Goal: Information Seeking & Learning: Learn about a topic

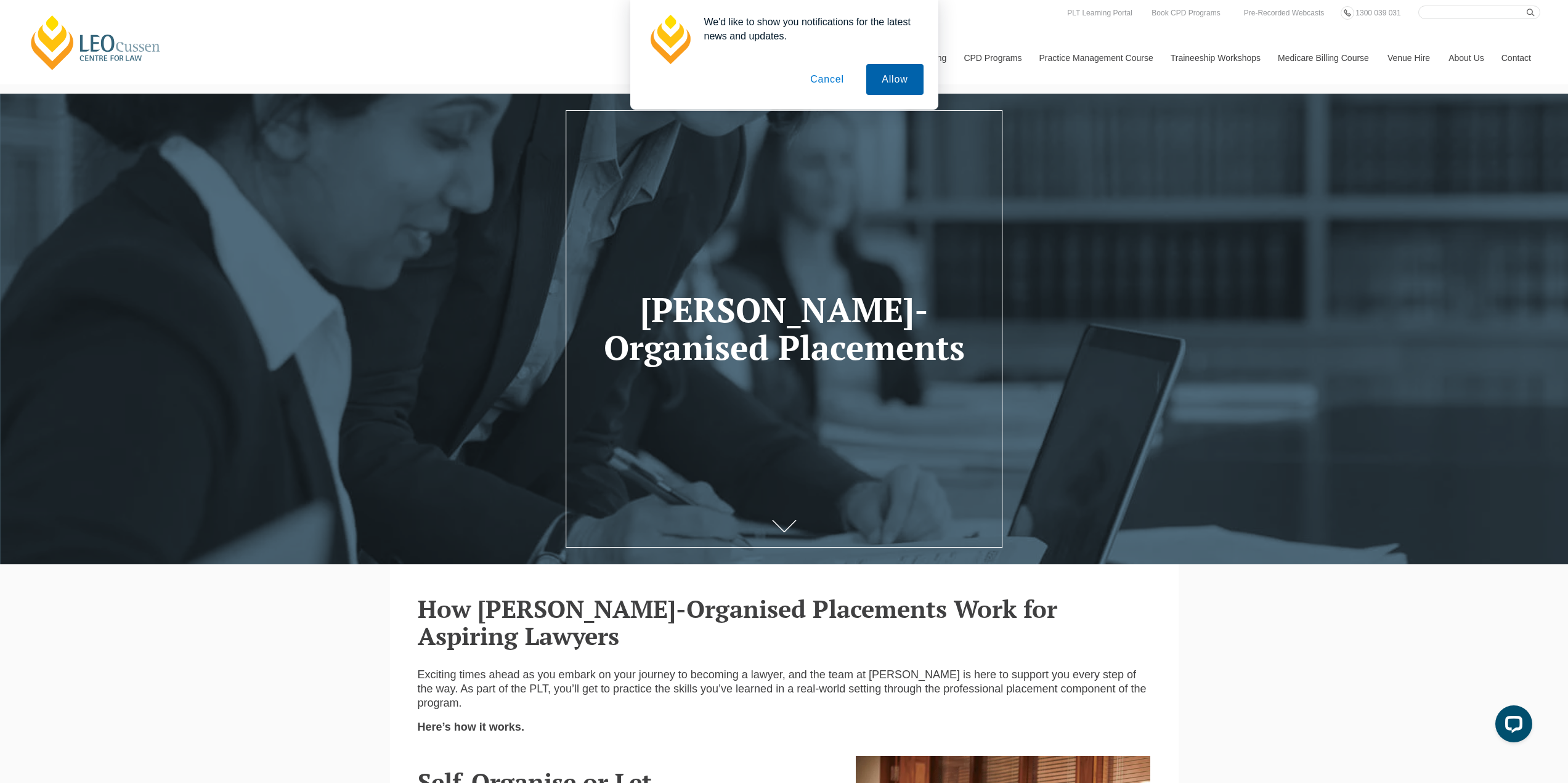
click at [897, 85] on button "Allow" at bounding box center [894, 79] width 56 height 30
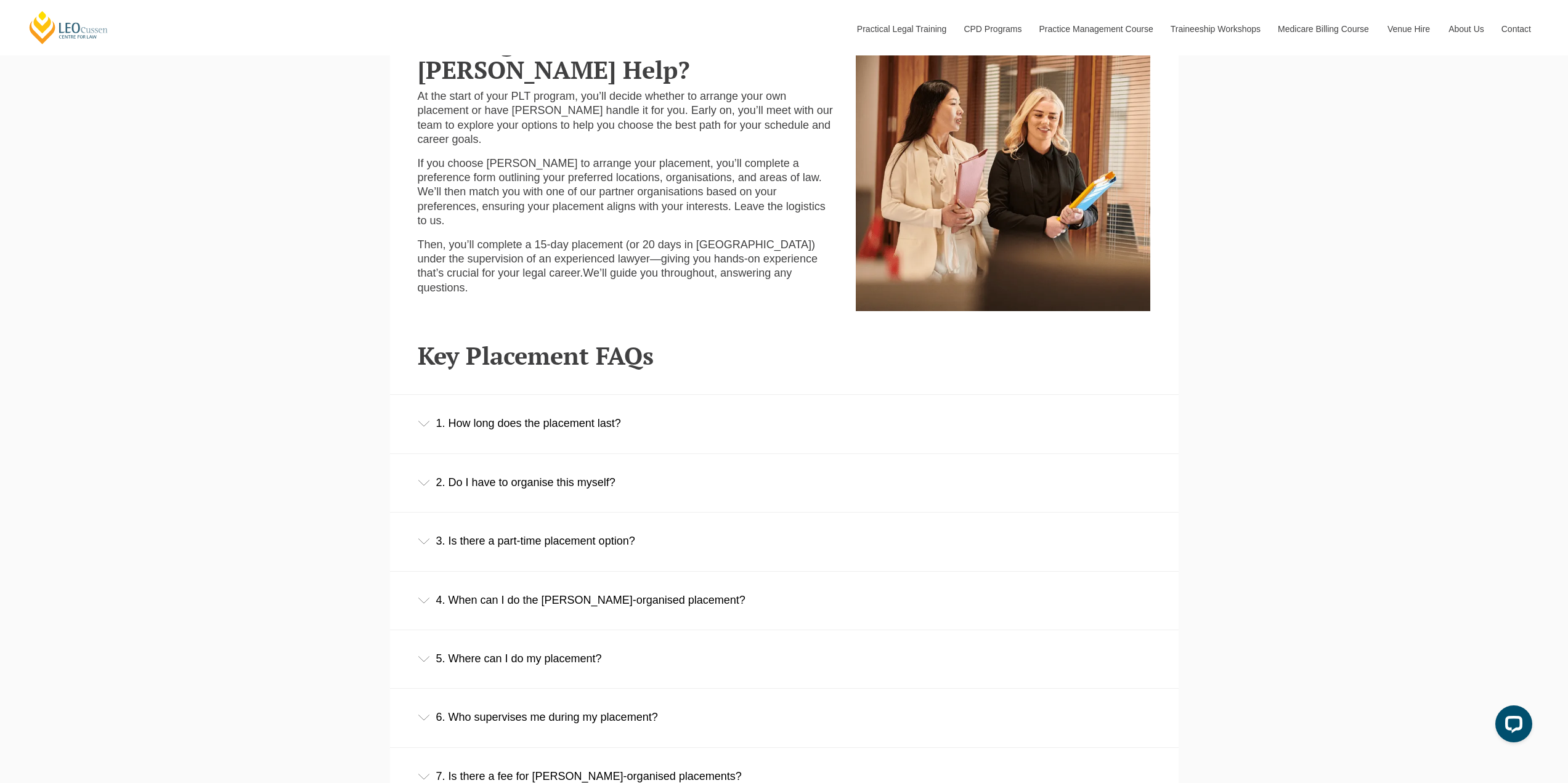
scroll to position [903, 0]
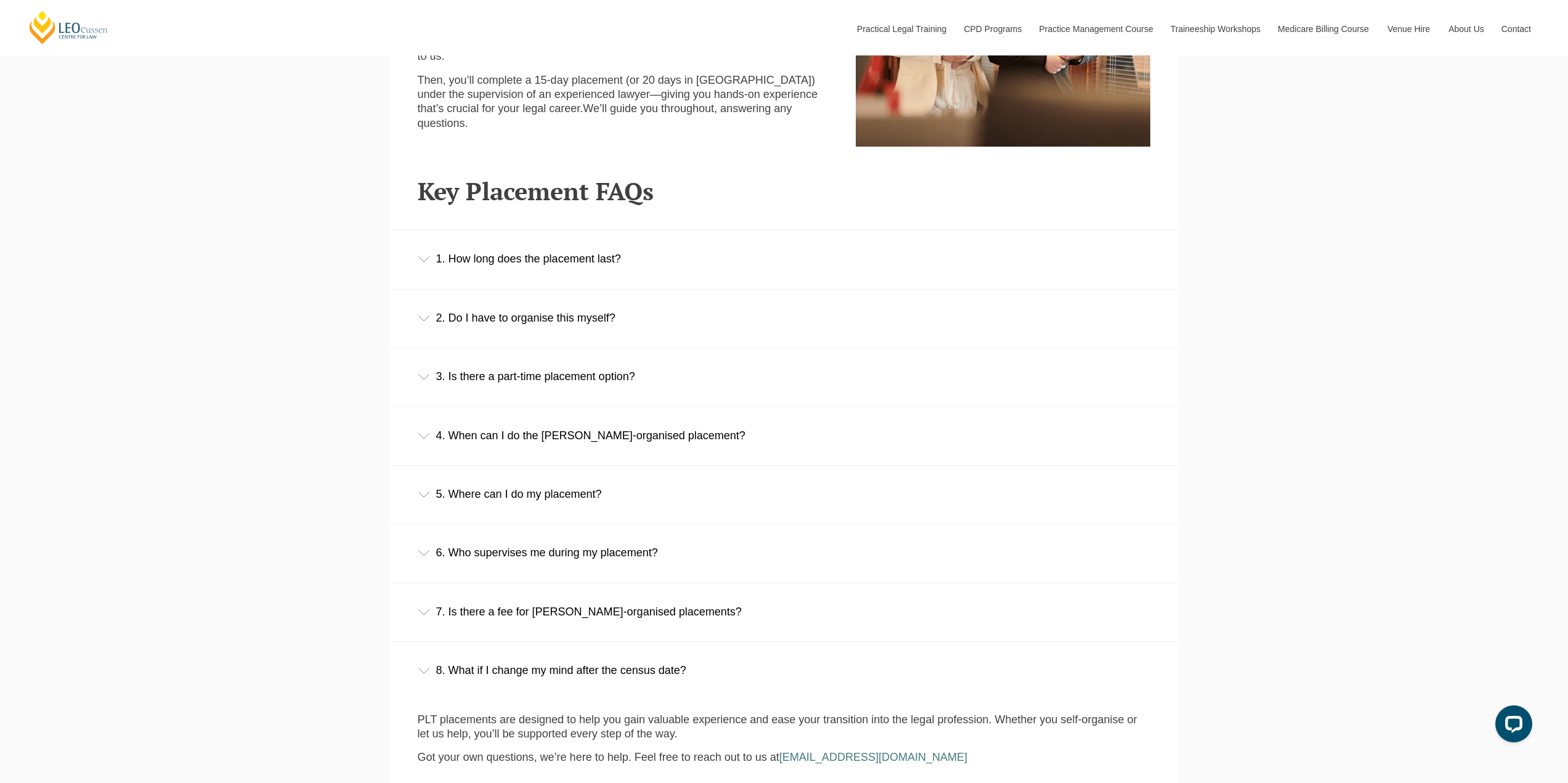
click at [583, 497] on div "5. Where can I do my placement?" at bounding box center [784, 494] width 789 height 57
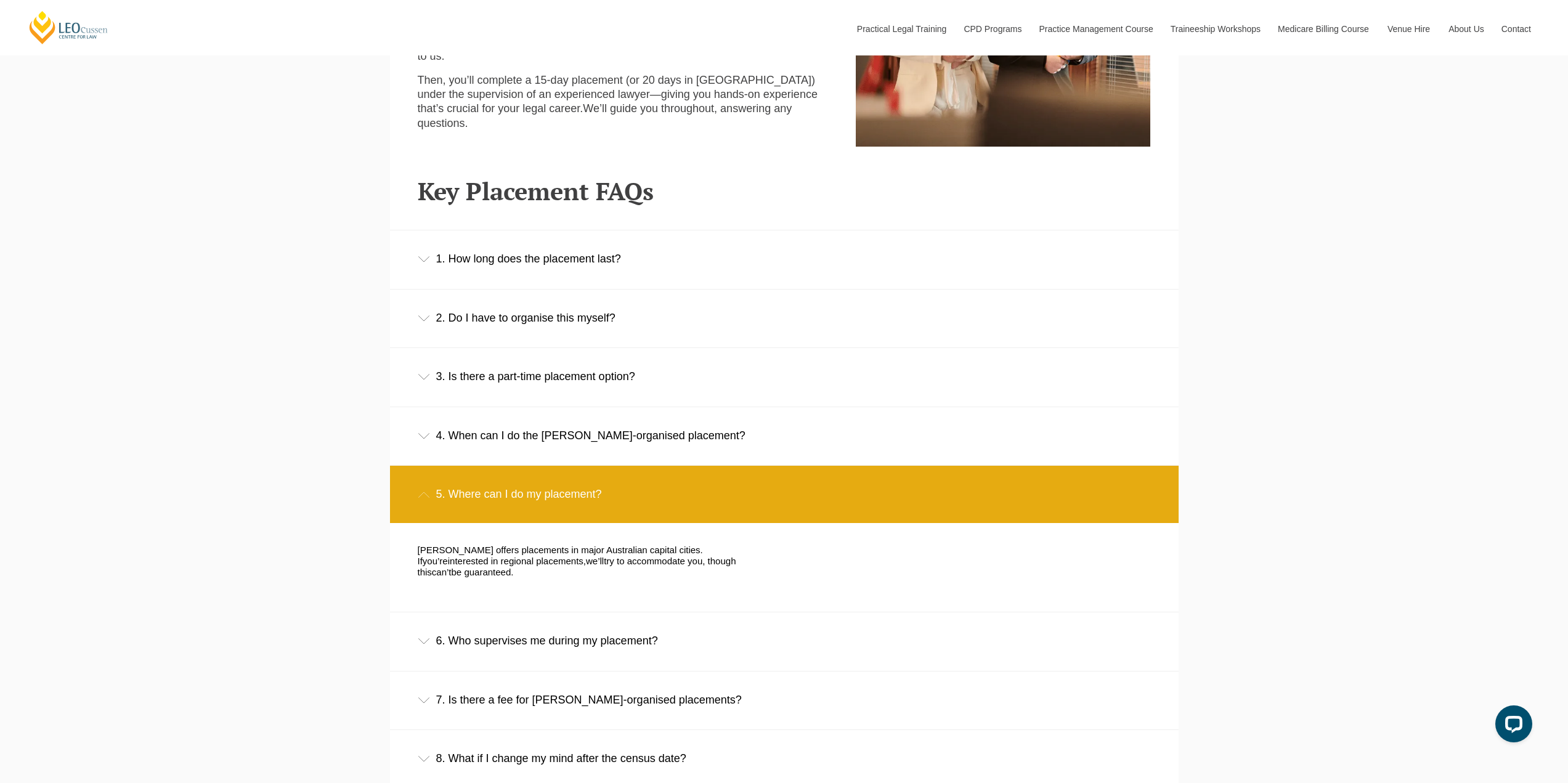
scroll to position [1149, 0]
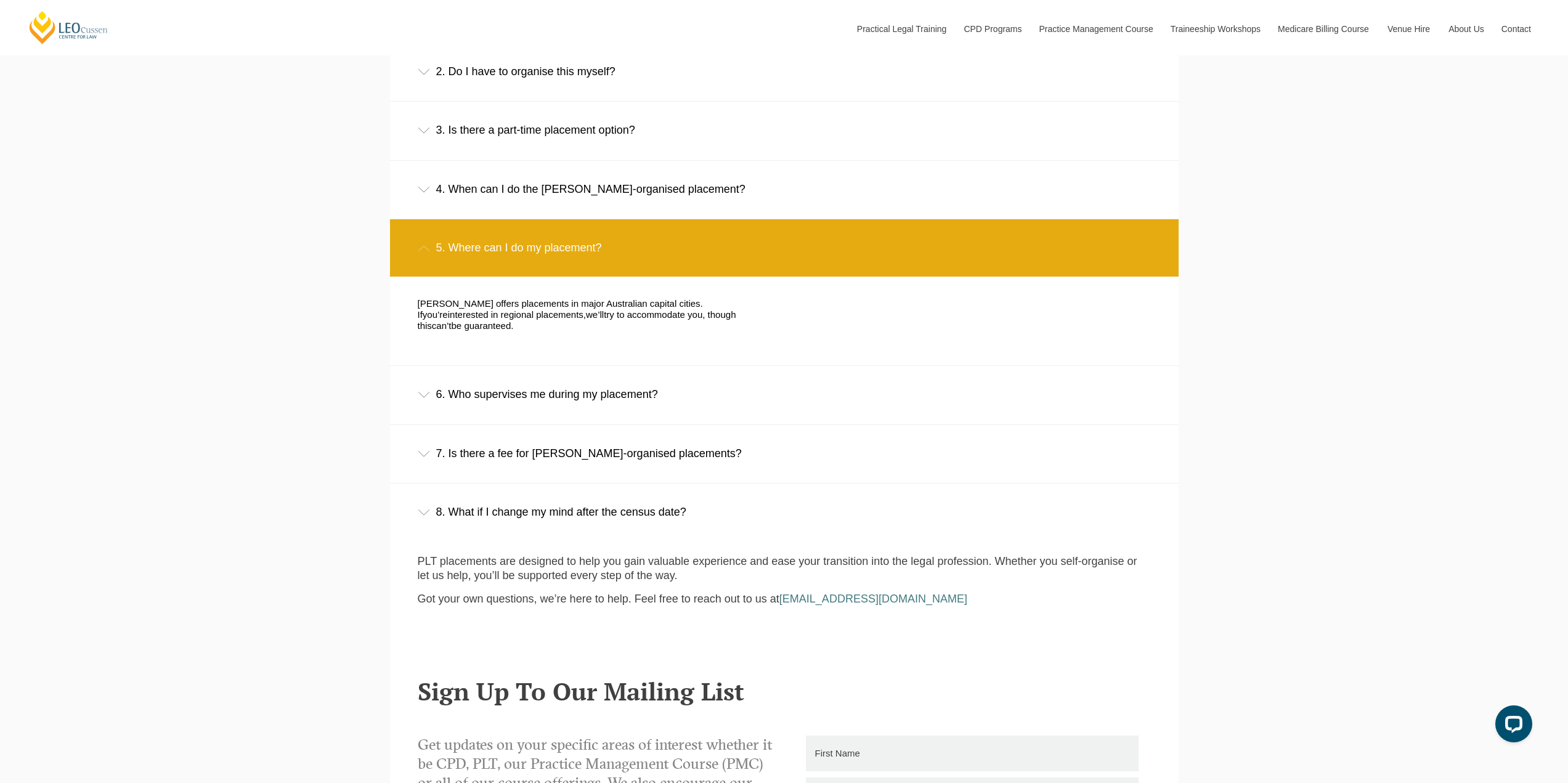
click at [558, 506] on div "8. What if I change my mind after the census date?" at bounding box center [784, 512] width 789 height 57
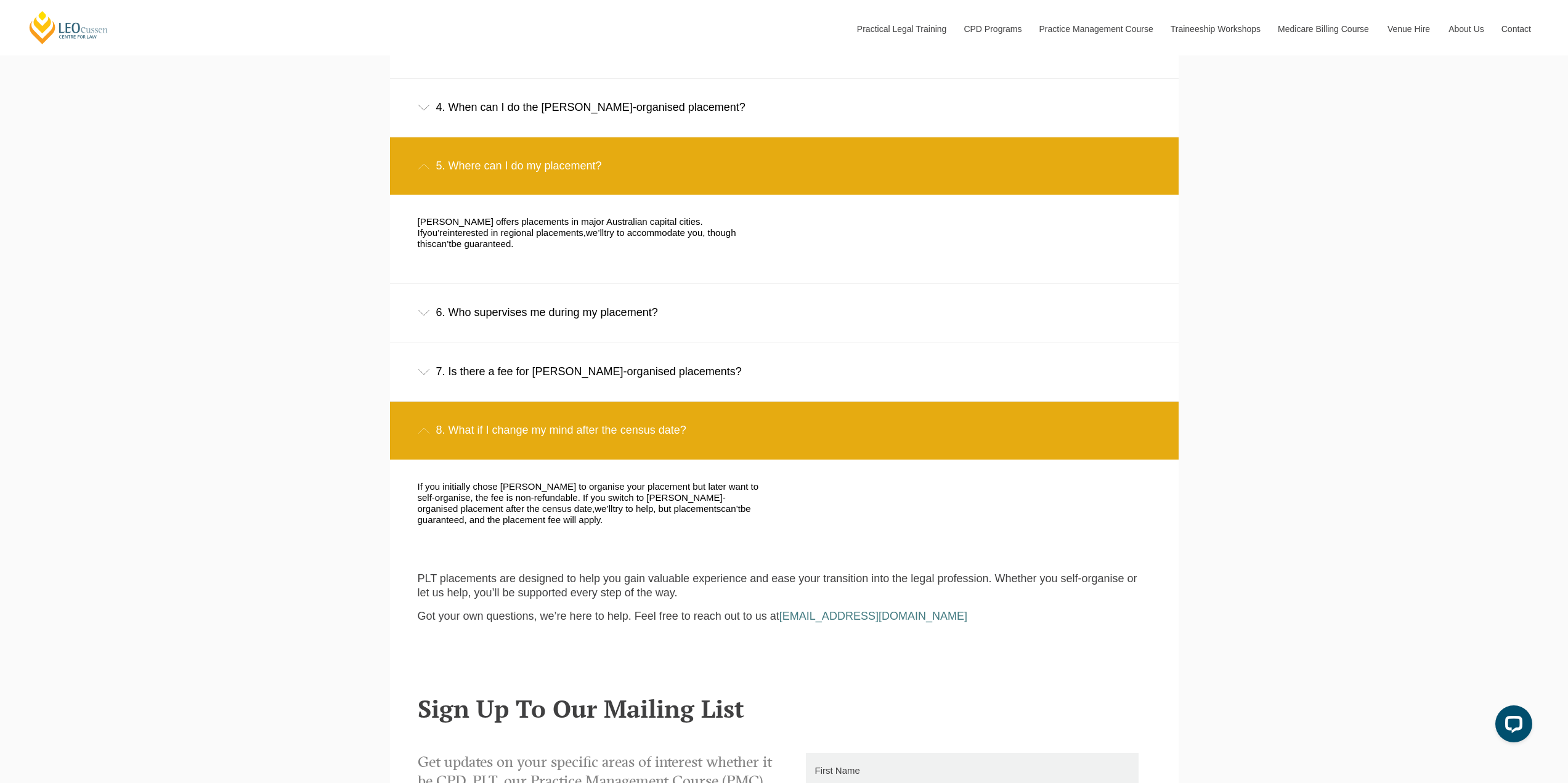
scroll to position [1067, 0]
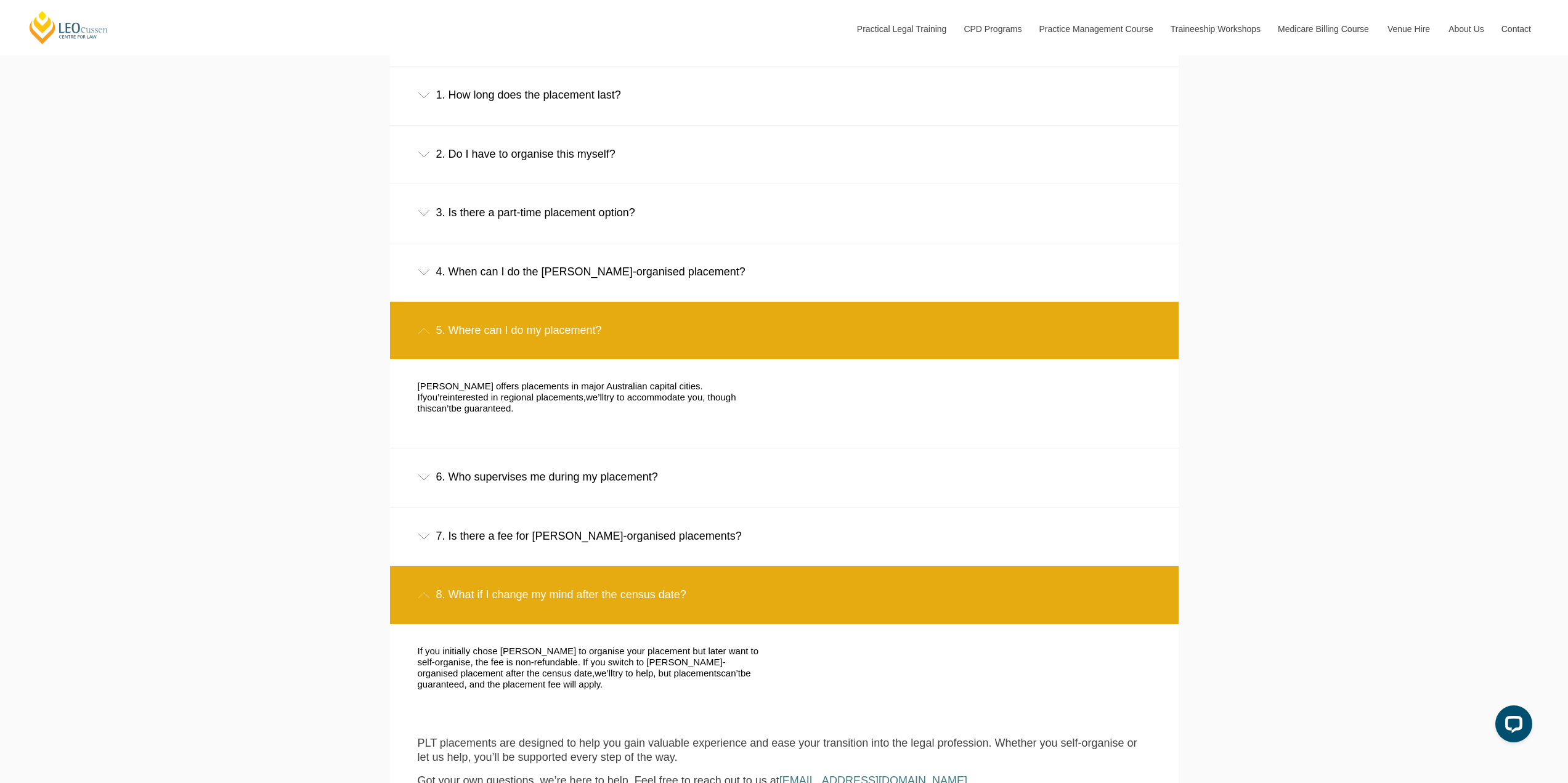
click at [533, 465] on div "6. Who supervises me during my placement?" at bounding box center [784, 477] width 789 height 57
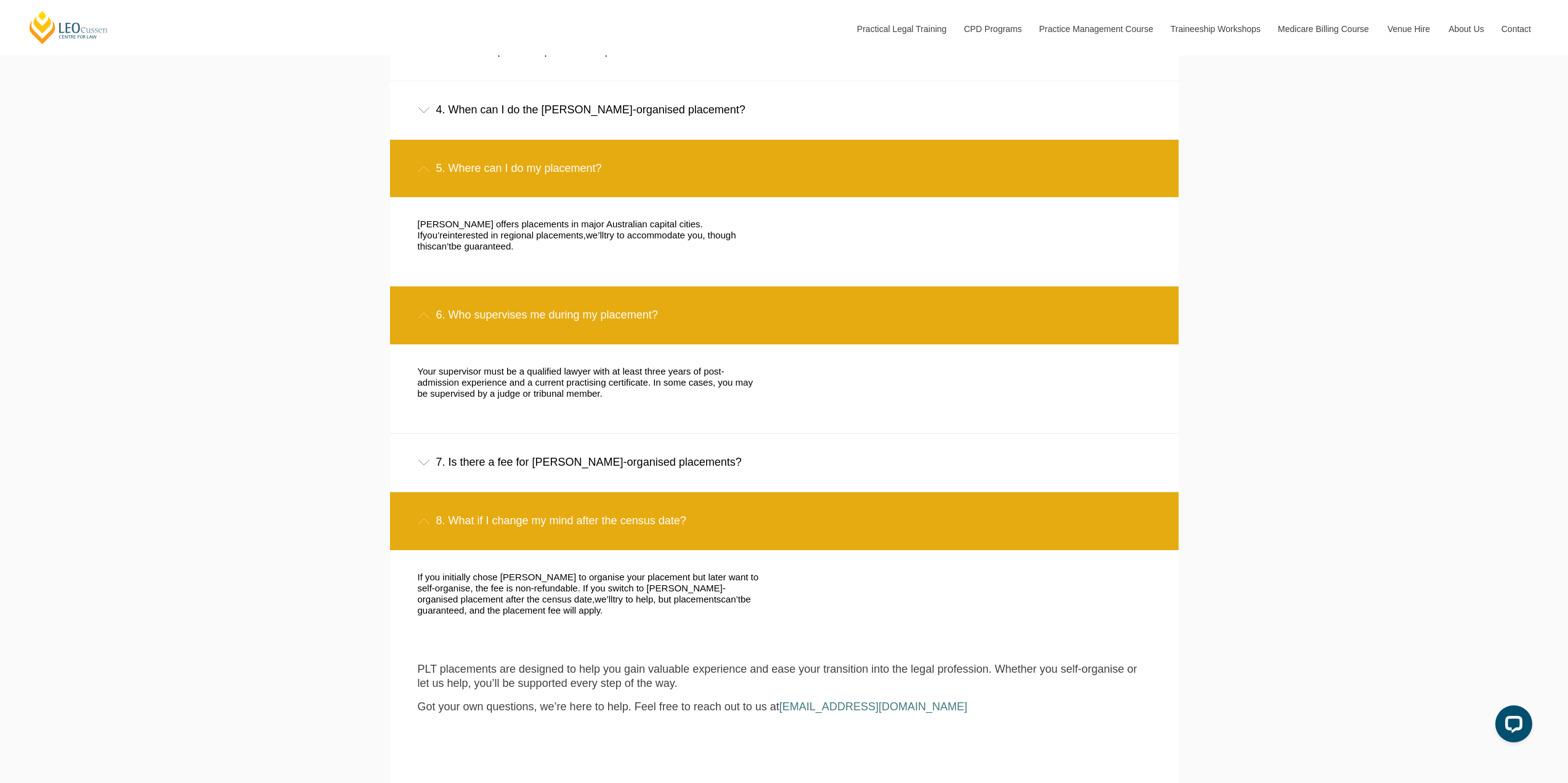
scroll to position [818, 0]
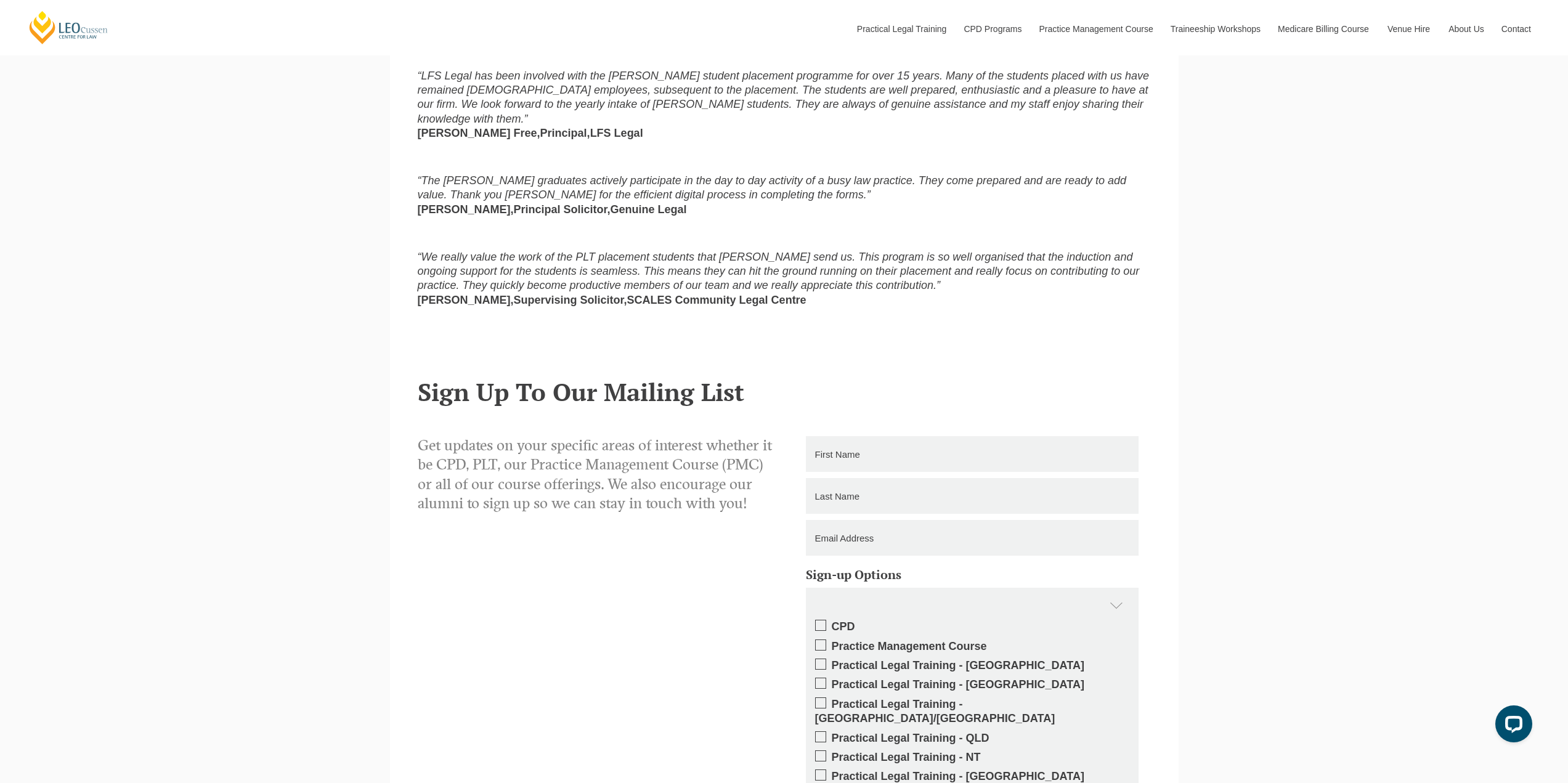
scroll to position [1091, 0]
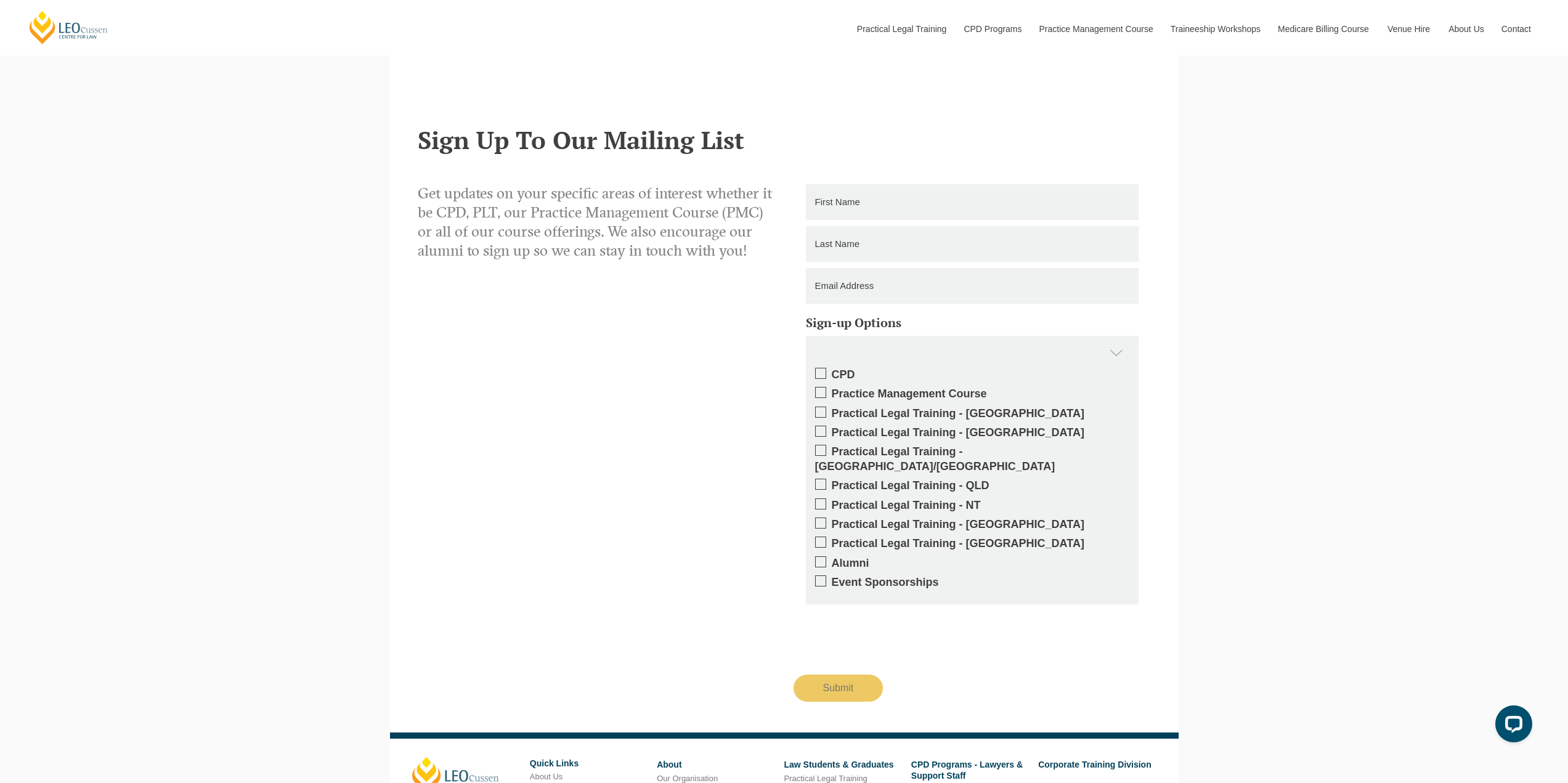
scroll to position [1555, 0]
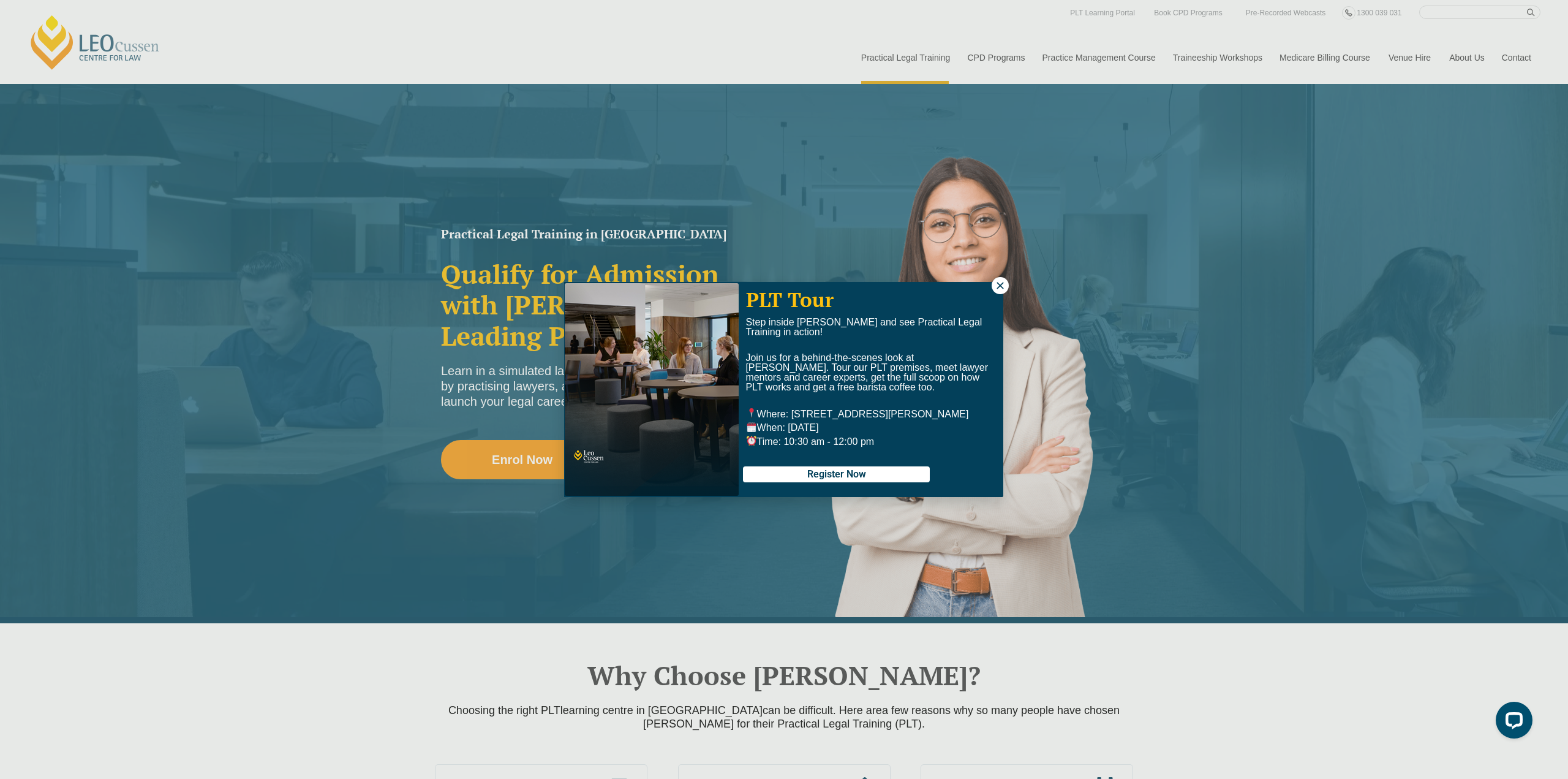
click at [996, 286] on icon at bounding box center [1000, 285] width 11 height 11
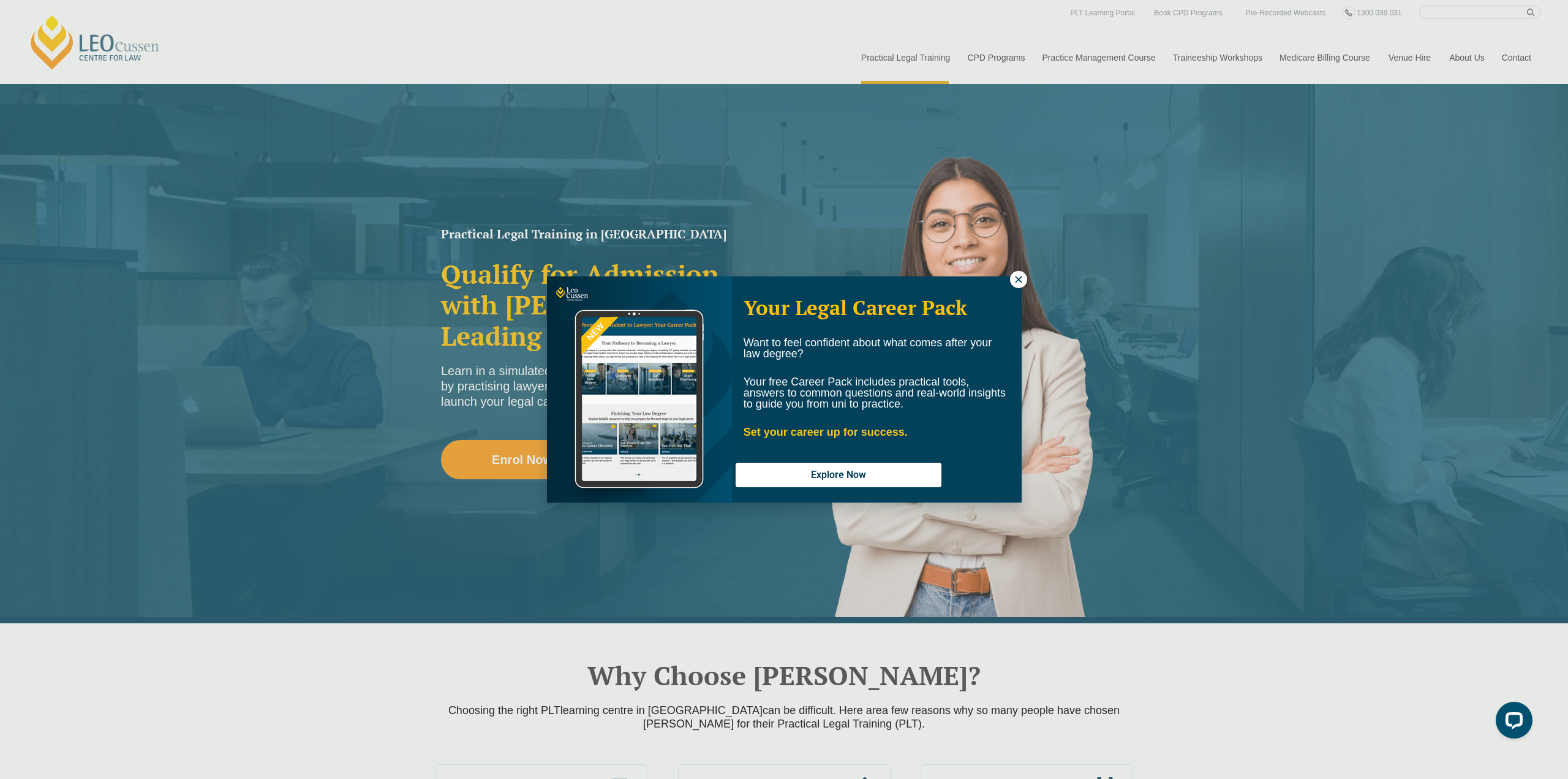
click at [1017, 277] on icon at bounding box center [1018, 279] width 11 height 11
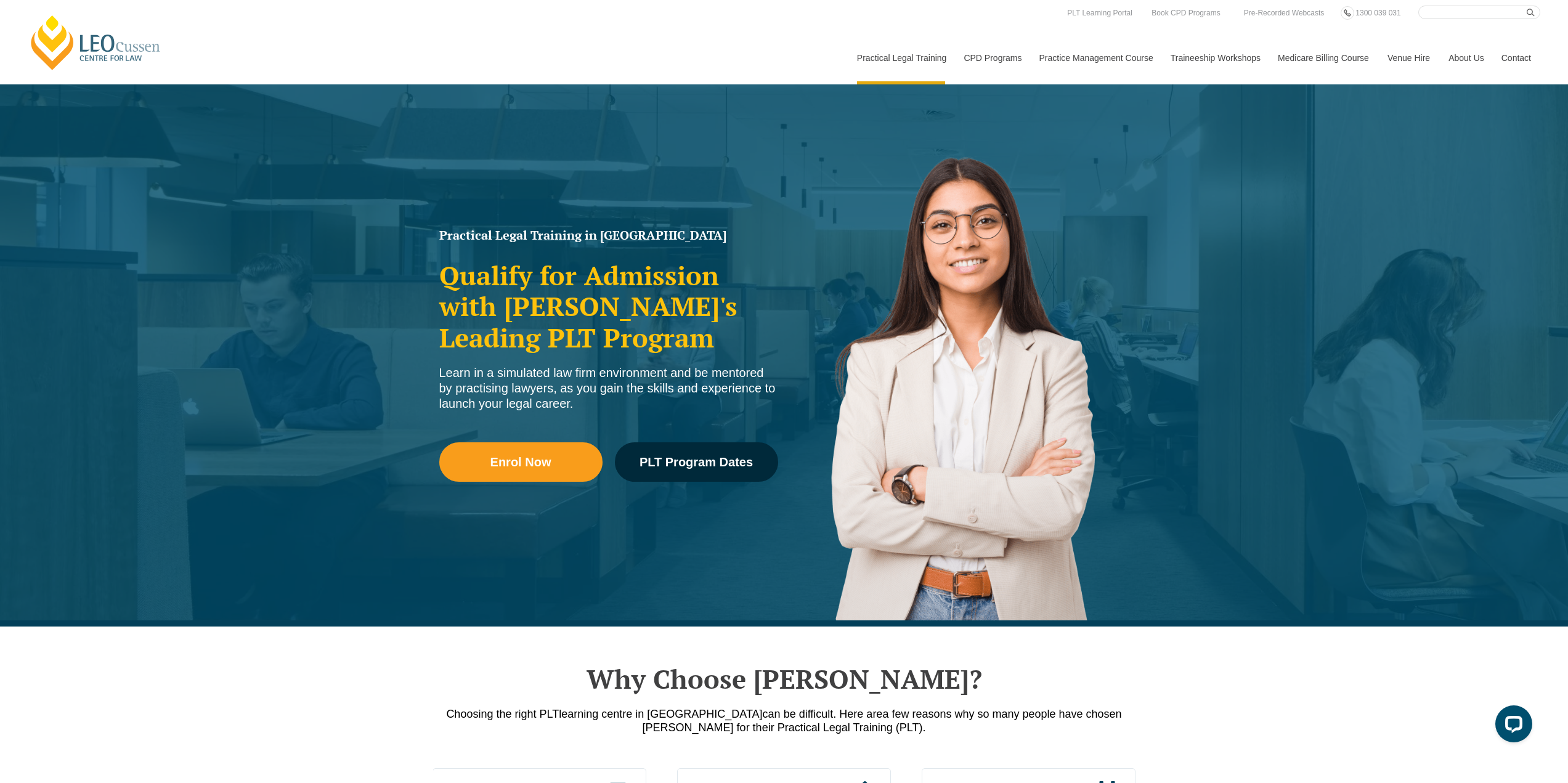
click at [1436, 9] on input "Search here" at bounding box center [1479, 12] width 122 height 14
type input "our partners"
click at [1526, 5] on button "submit" at bounding box center [1533, 12] width 14 height 14
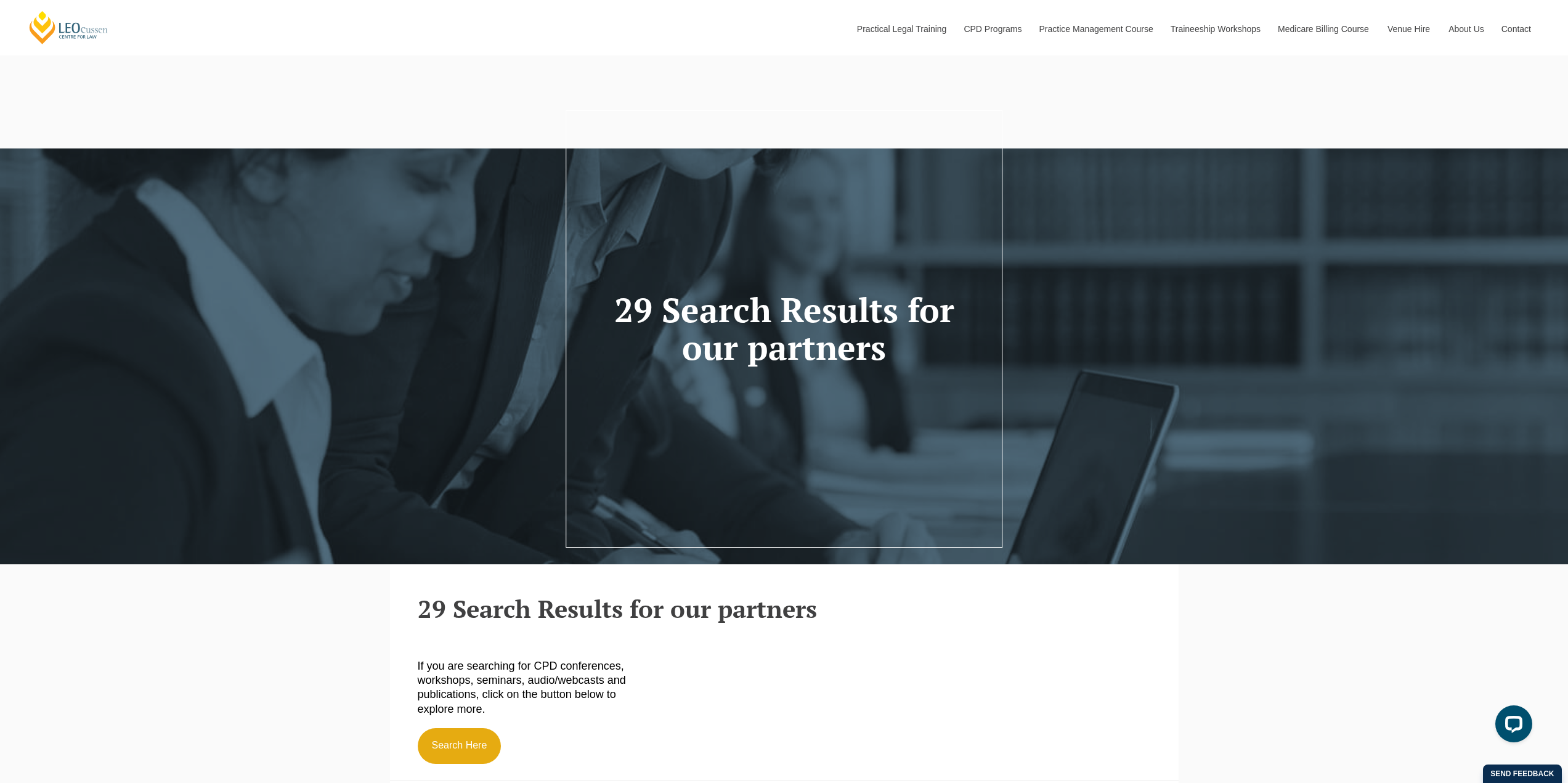
scroll to position [411, 0]
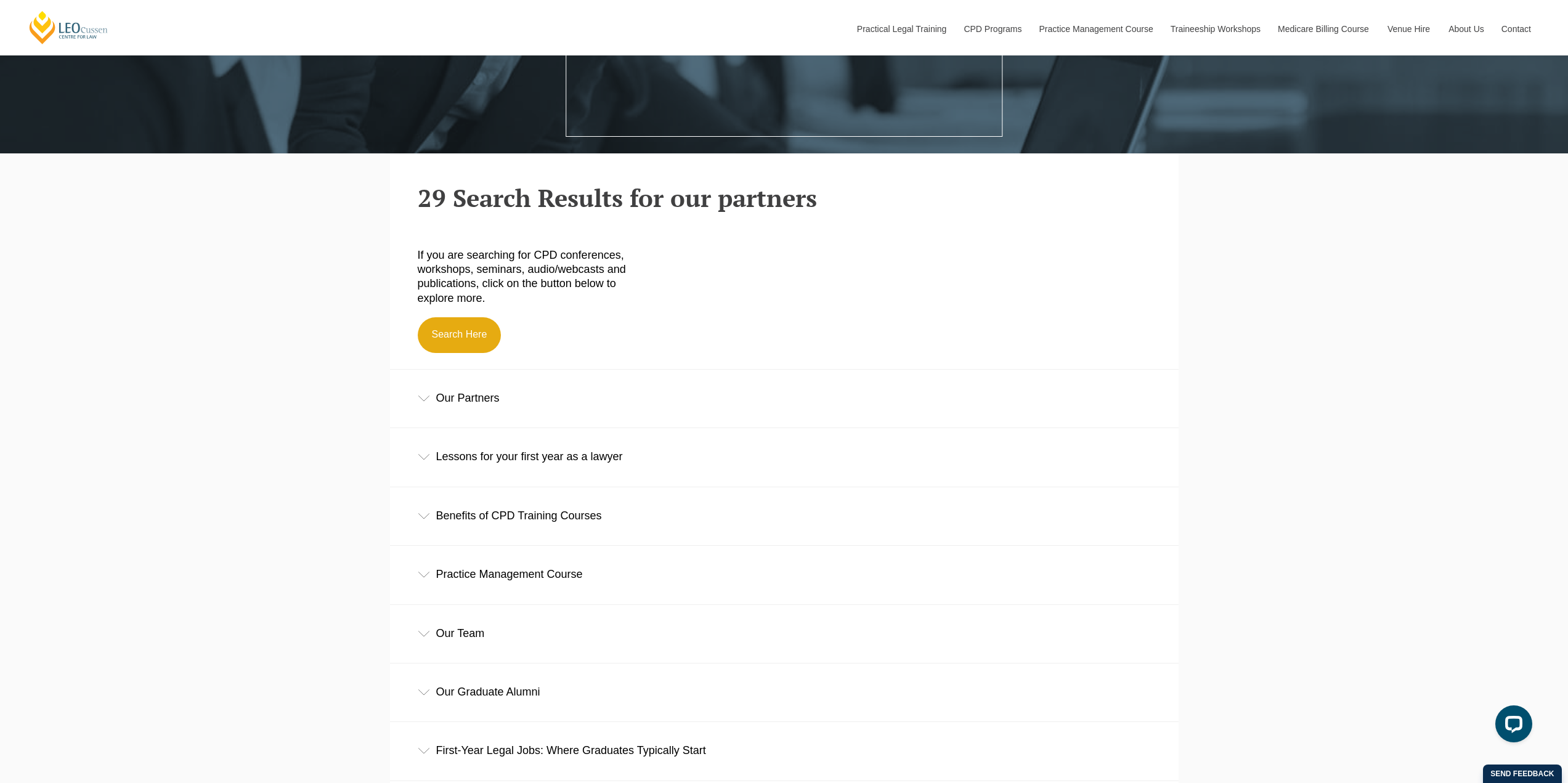
click at [484, 395] on div "Our Partners" at bounding box center [784, 398] width 789 height 57
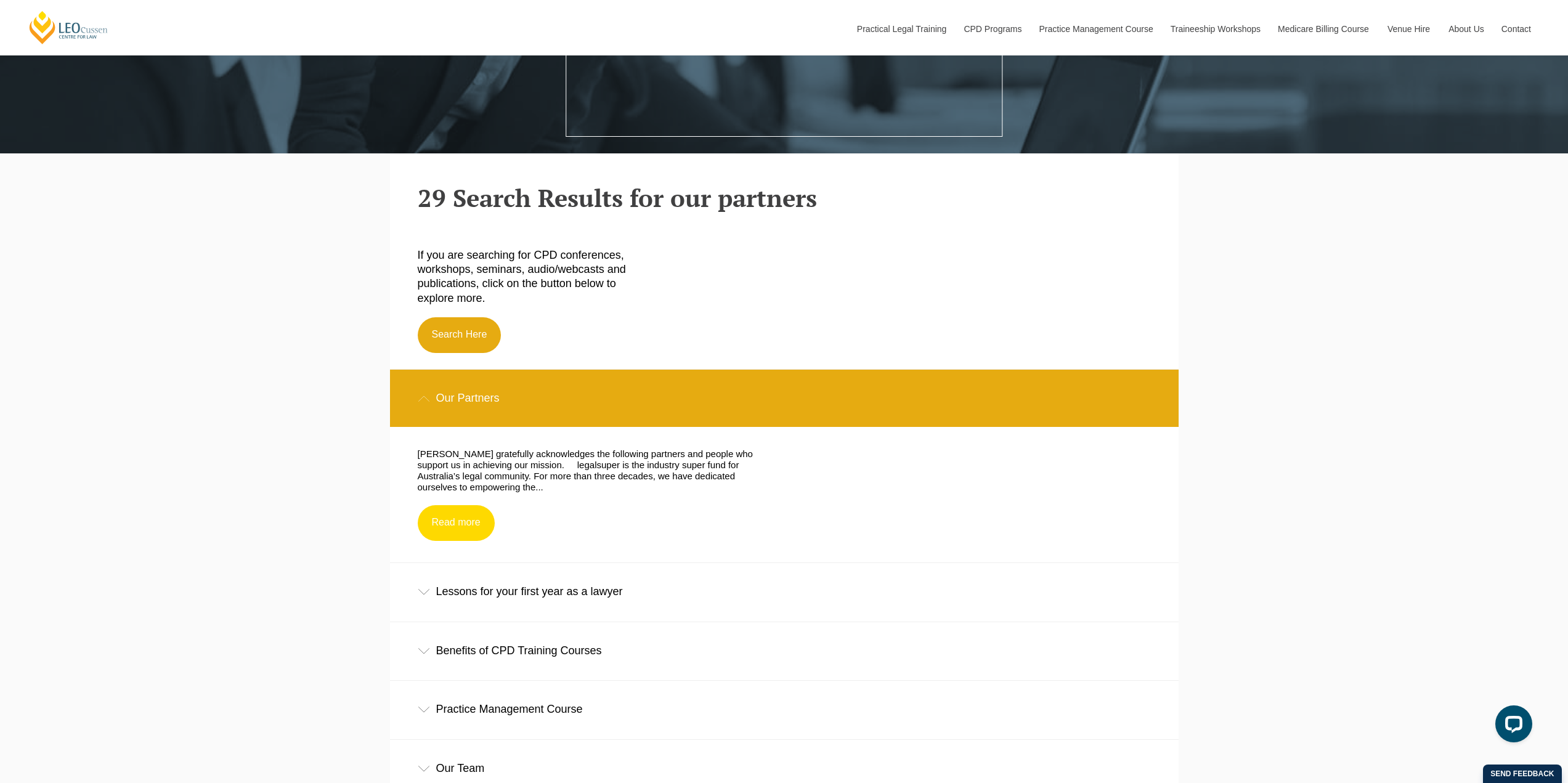
click at [462, 532] on link "Read more" at bounding box center [456, 523] width 77 height 36
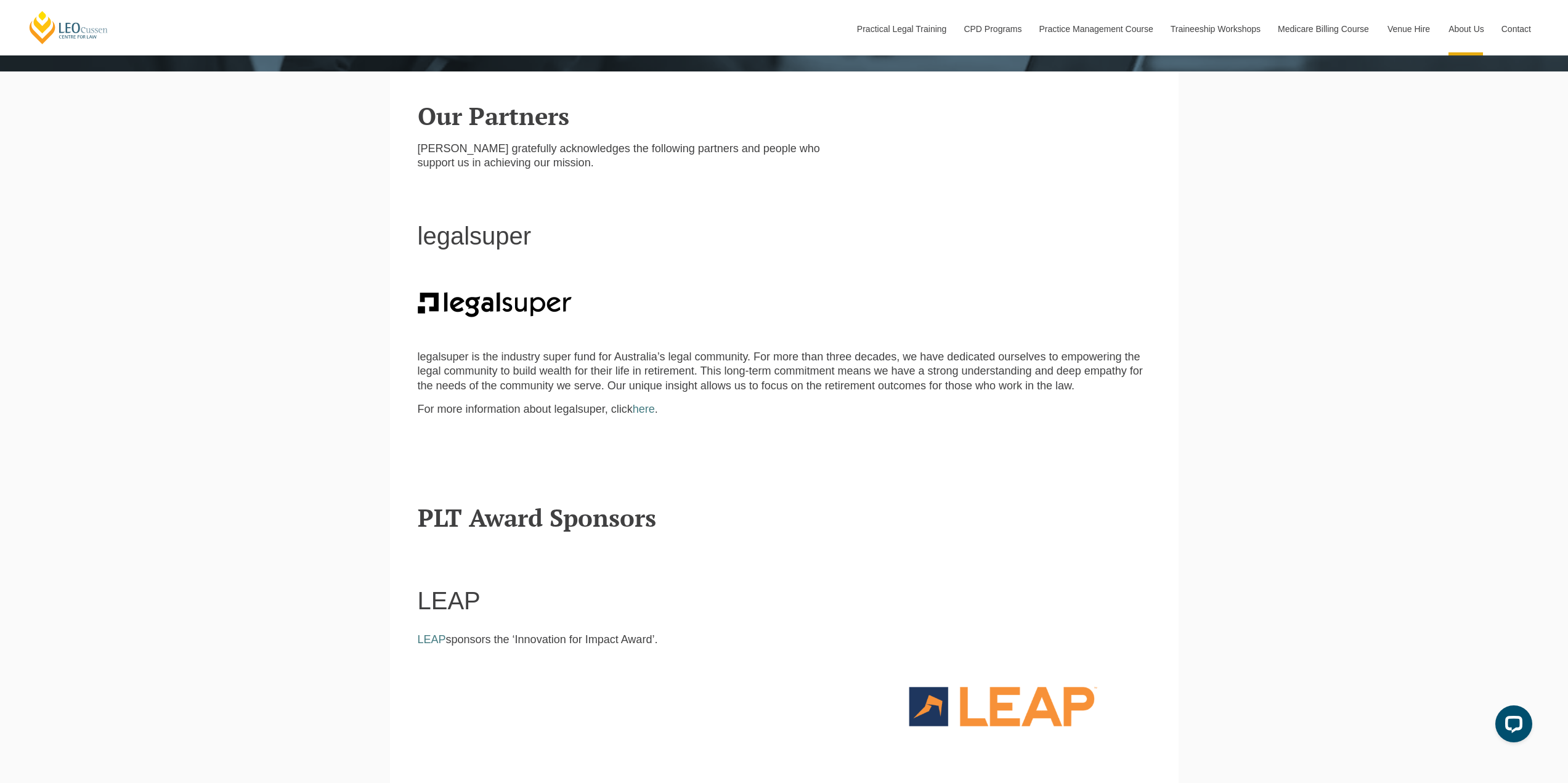
scroll to position [657, 0]
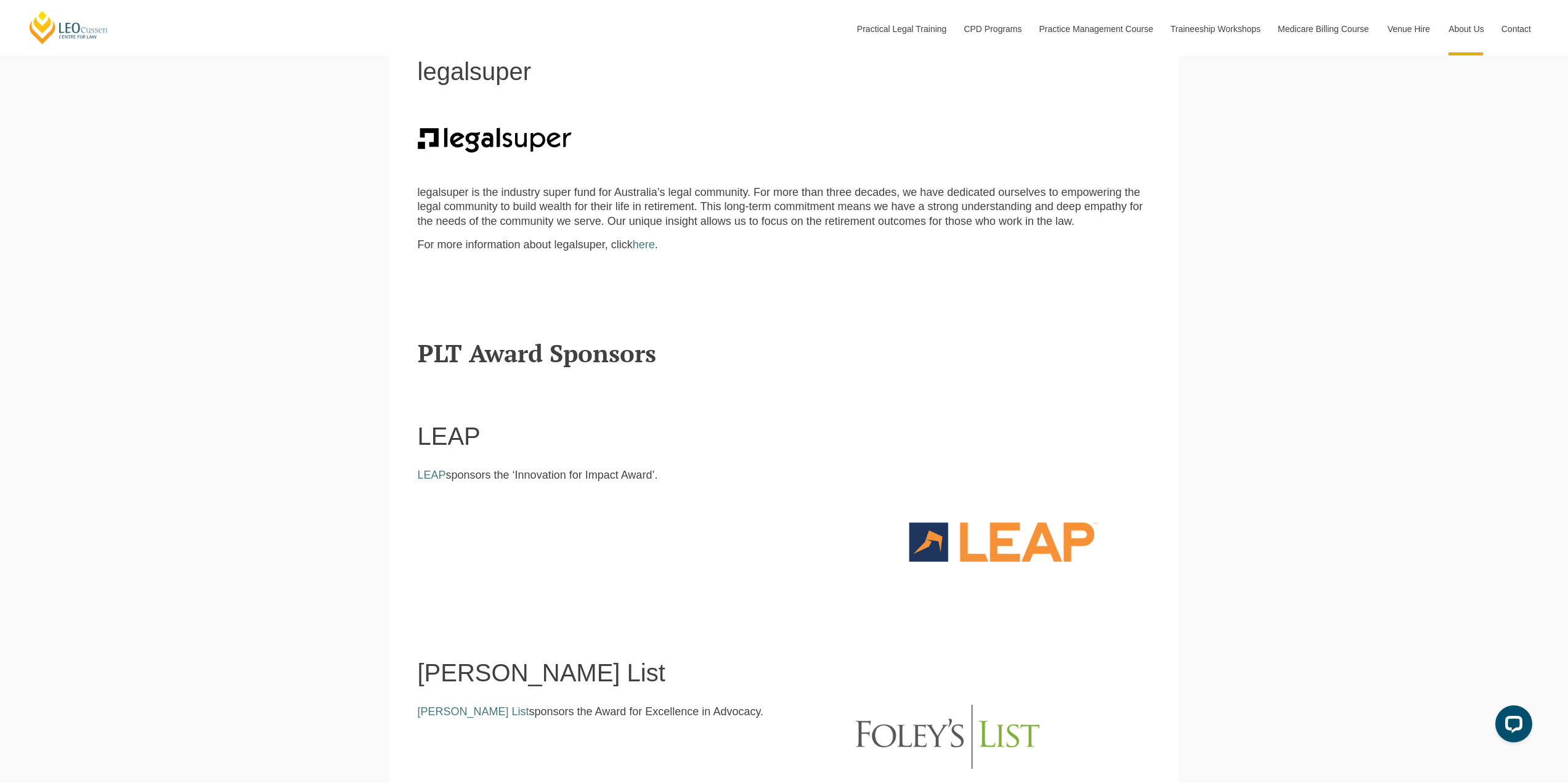
click at [502, 365] on h2 "PLT Award Sponsors" at bounding box center [784, 353] width 733 height 27
click at [514, 356] on h2 "PLT Award Sponsors" at bounding box center [784, 353] width 733 height 27
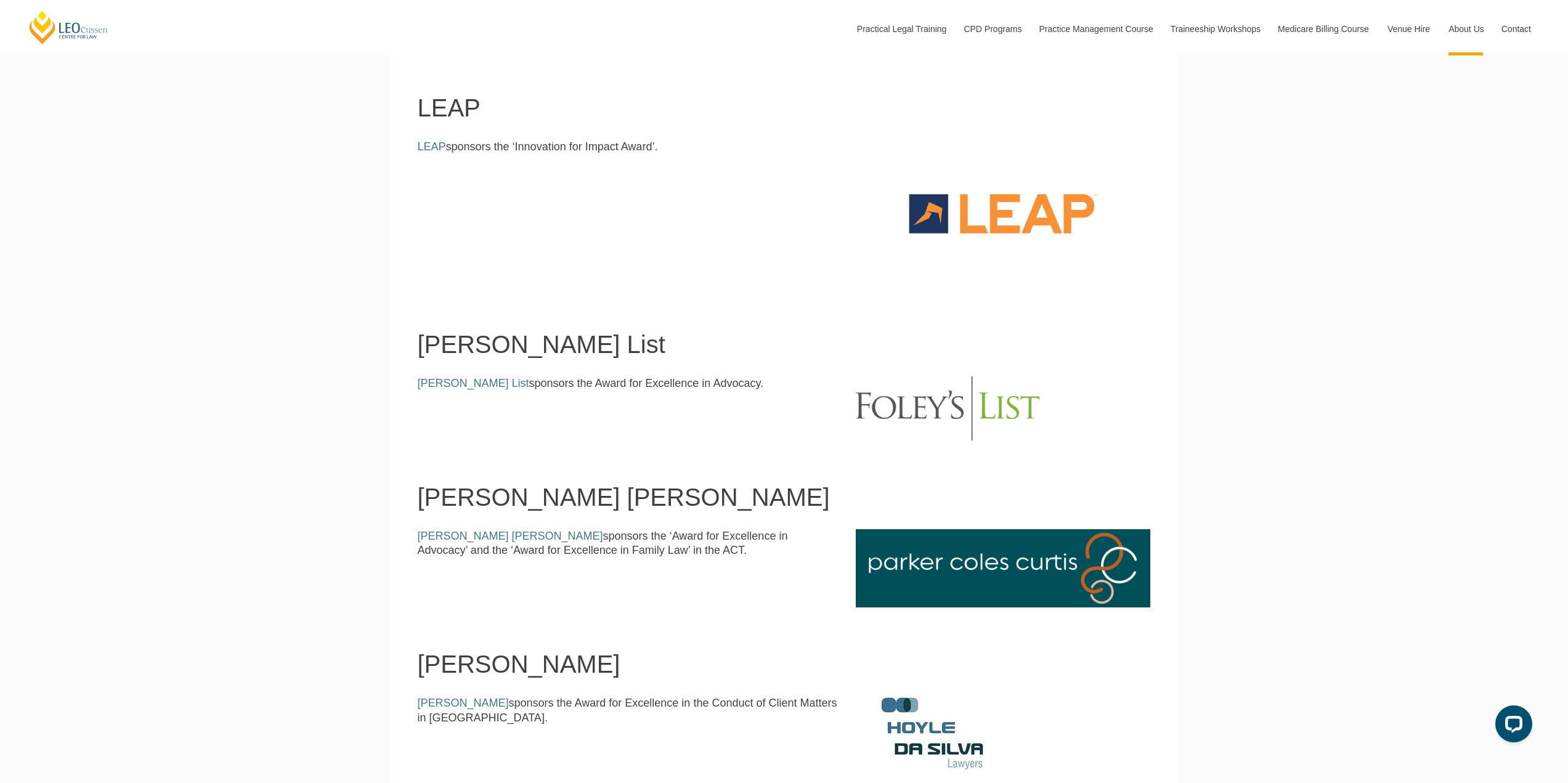
scroll to position [1149, 0]
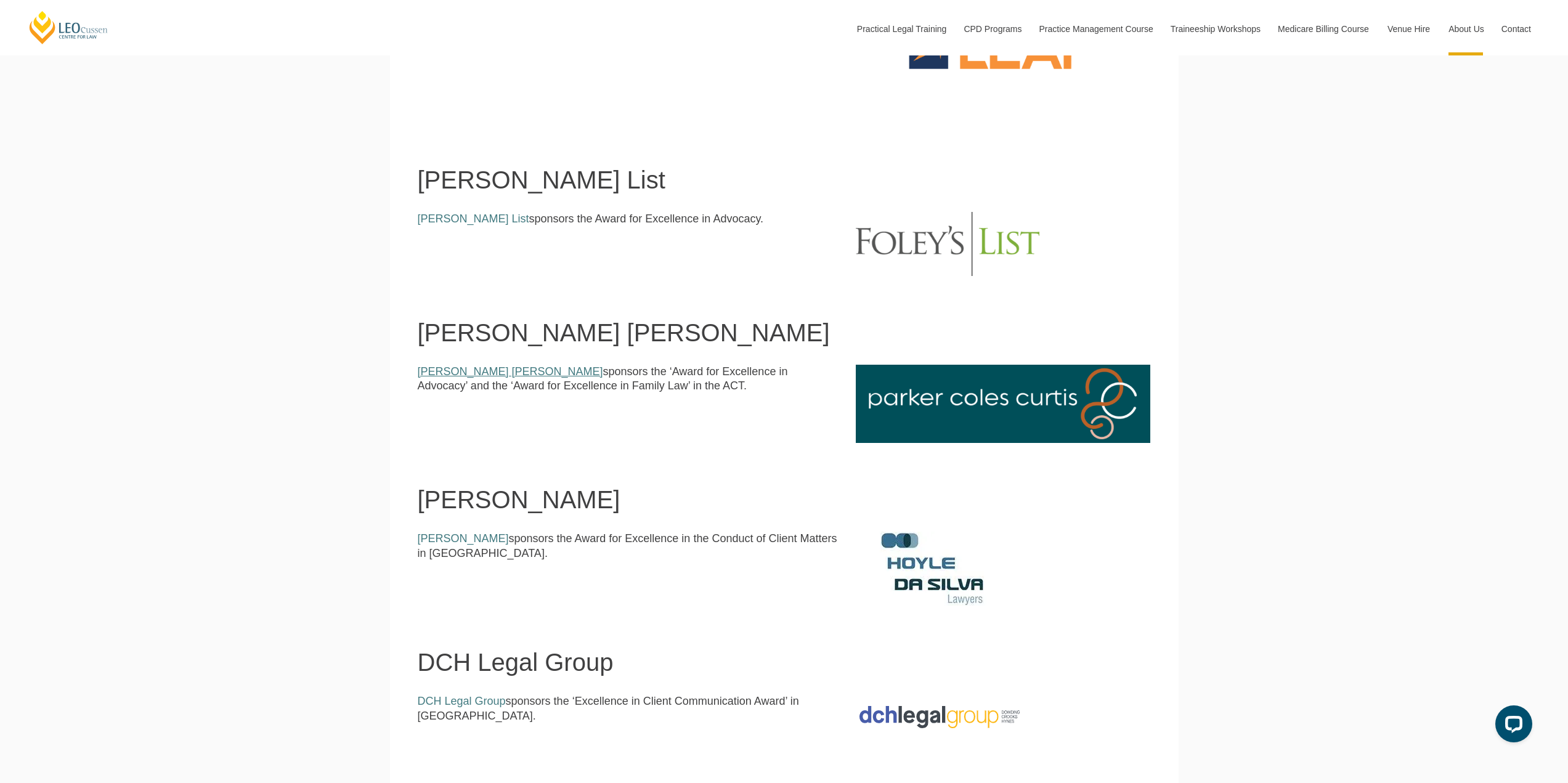
click at [478, 375] on link "[PERSON_NAME] [PERSON_NAME]" at bounding box center [510, 371] width 185 height 12
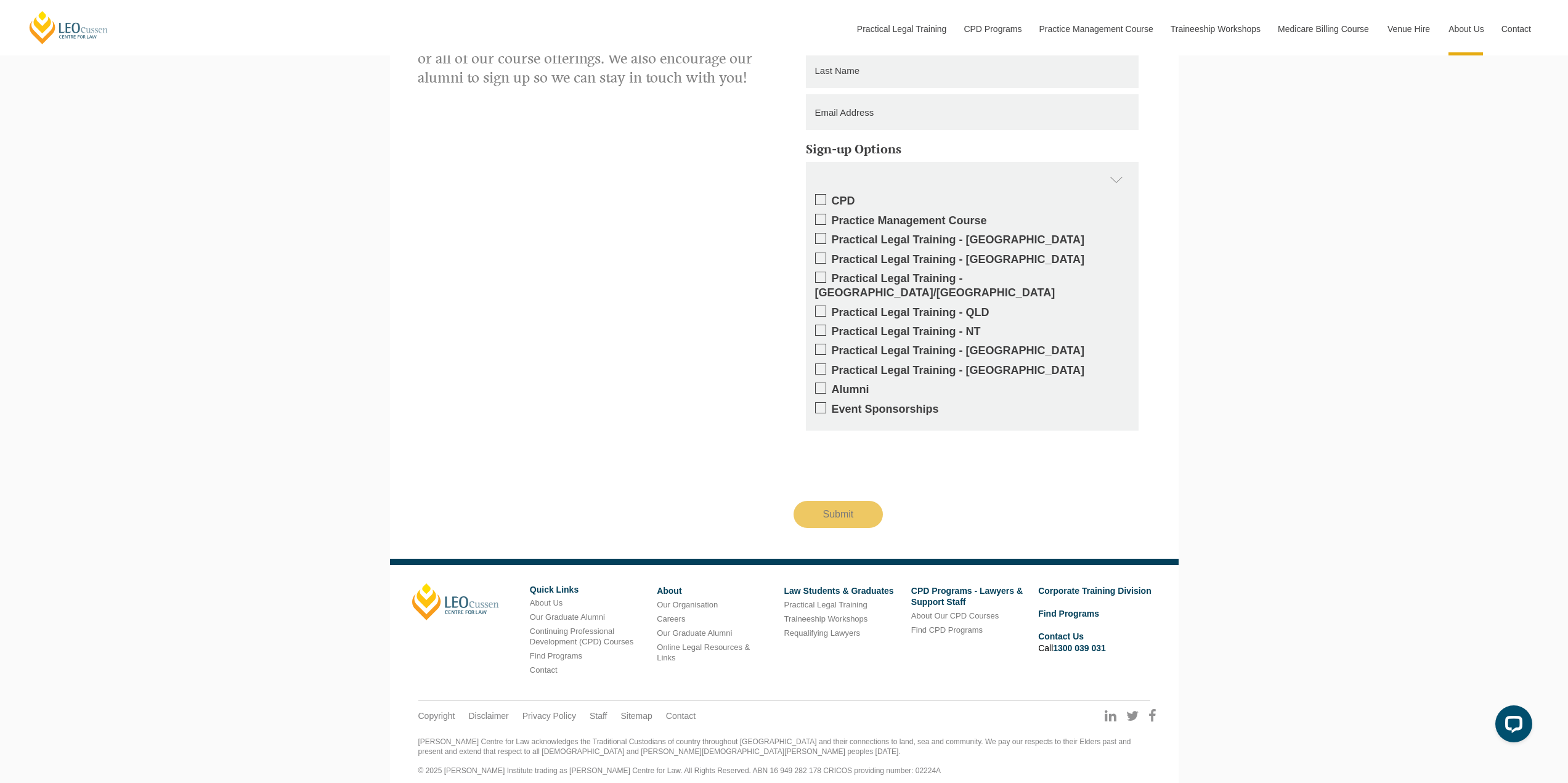
scroll to position [2076, 0]
